Goal: Task Accomplishment & Management: Use online tool/utility

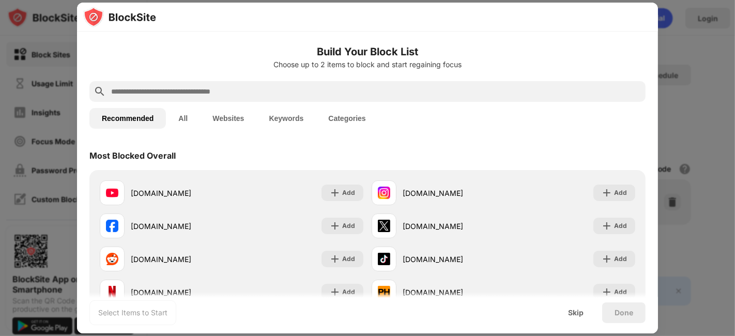
click at [199, 85] on input "text" at bounding box center [375, 91] width 531 height 12
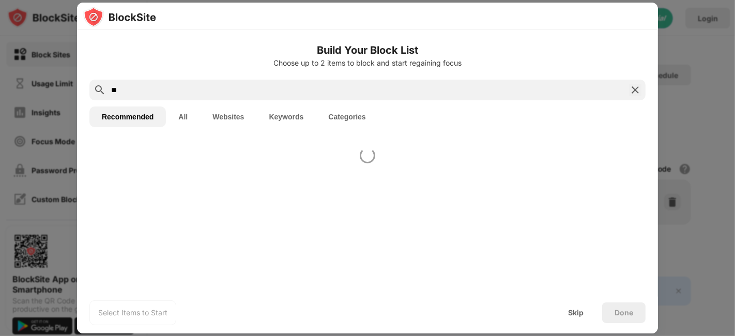
type input "*"
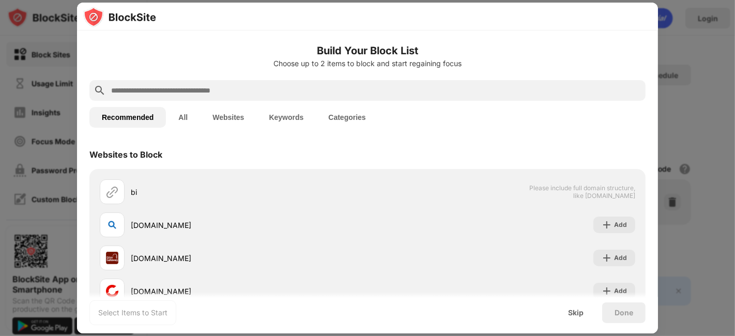
click at [184, 113] on button "All" at bounding box center [183, 117] width 34 height 21
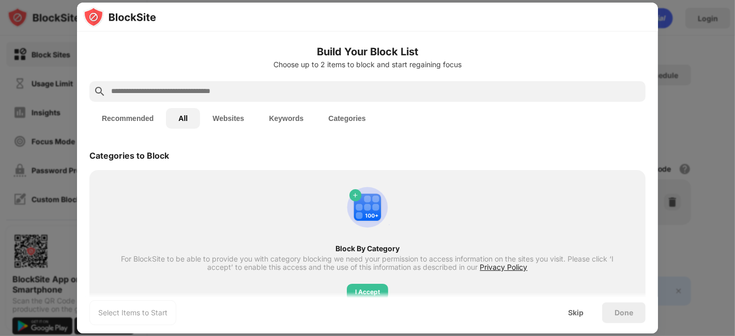
click at [228, 114] on button "Websites" at bounding box center [228, 118] width 56 height 21
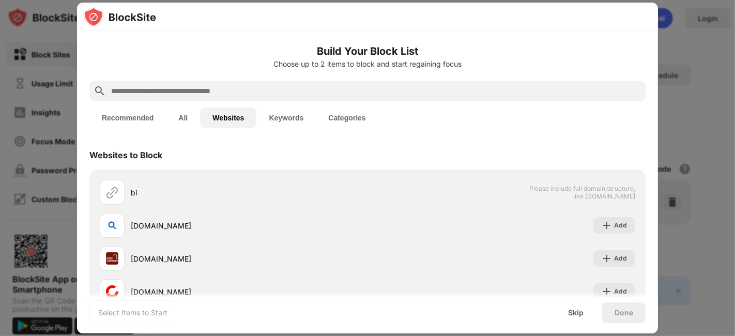
click at [178, 93] on input "text" at bounding box center [375, 91] width 531 height 12
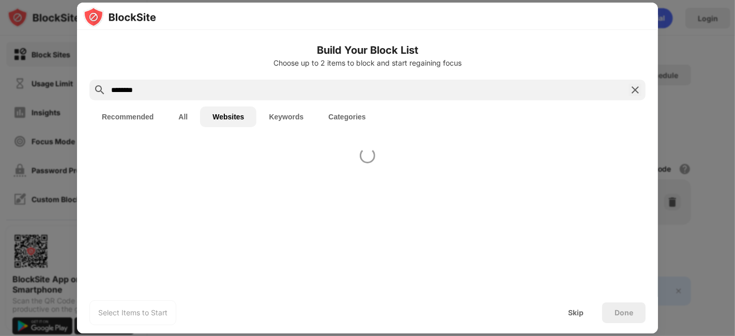
type input "********"
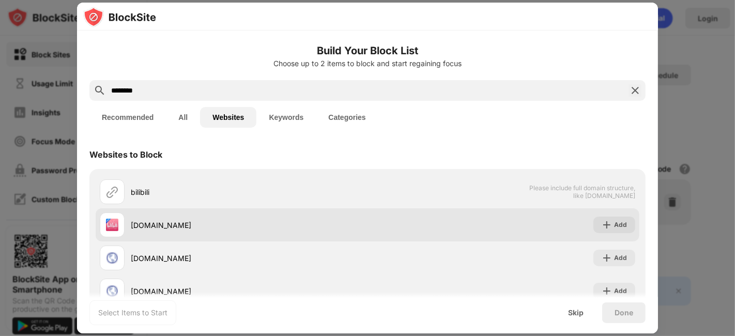
click at [143, 230] on div "[DOMAIN_NAME]" at bounding box center [234, 224] width 268 height 25
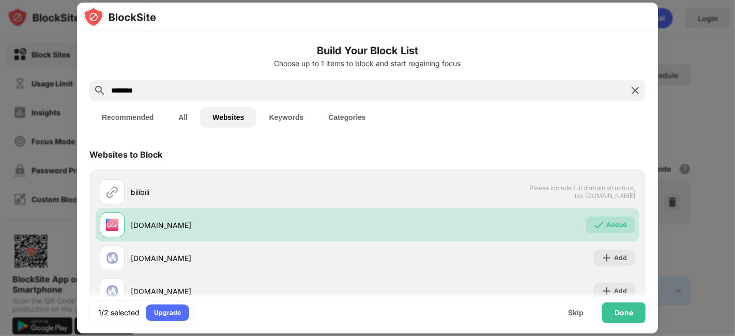
click at [128, 123] on button "Recommended" at bounding box center [127, 117] width 76 height 21
click at [173, 115] on button "All" at bounding box center [183, 117] width 34 height 21
click at [169, 85] on input "********" at bounding box center [367, 91] width 514 height 12
click at [629, 88] on img at bounding box center [635, 91] width 12 height 12
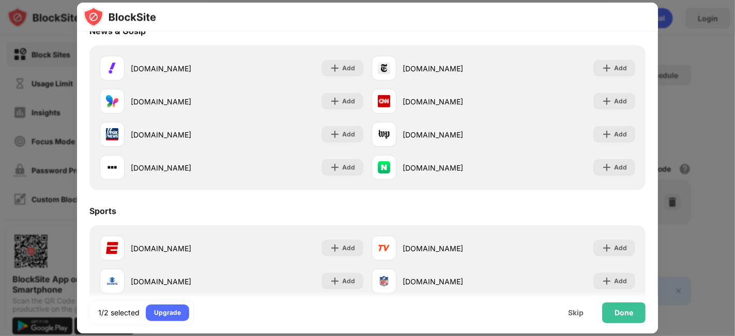
scroll to position [1052, 0]
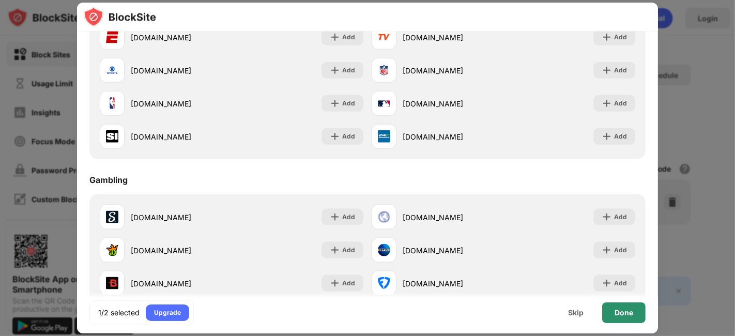
click at [634, 318] on div "Done" at bounding box center [623, 312] width 43 height 21
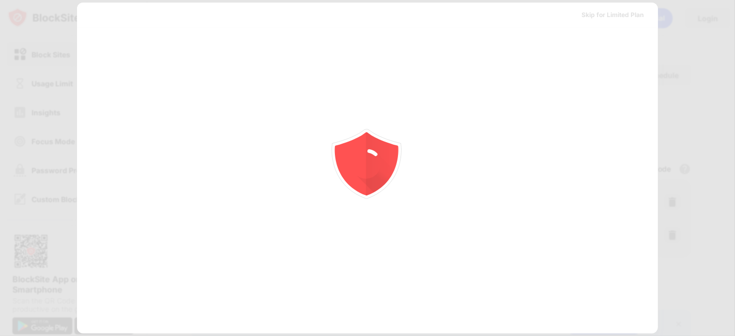
scroll to position [0, 0]
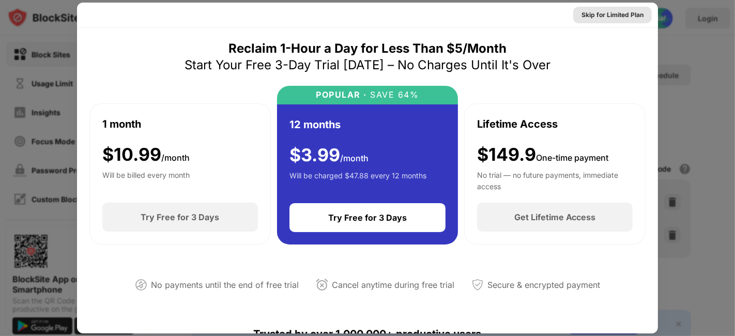
click at [598, 21] on div "Skip for Limited Plan" at bounding box center [612, 15] width 79 height 17
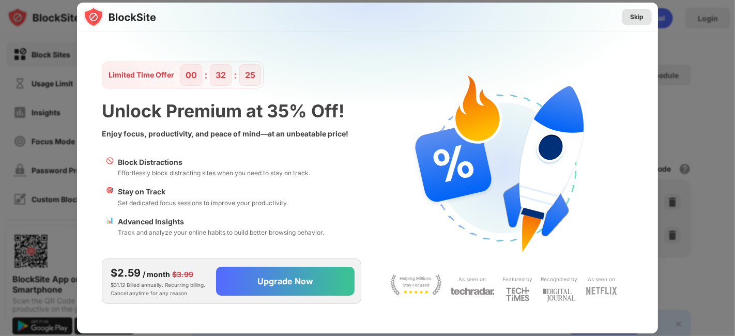
click at [633, 16] on div "Skip" at bounding box center [636, 17] width 13 height 10
